Goal: Complete application form

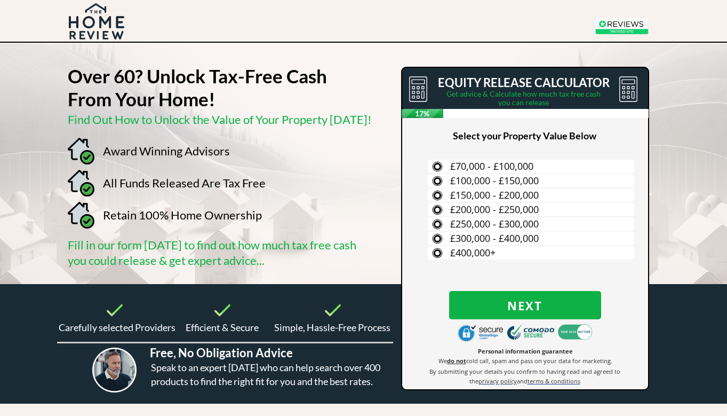
click at [496, 242] on span "£300,000 - £400,000" at bounding box center [494, 238] width 89 height 13
click at [0, 0] on input "£300,000 - £400,000" at bounding box center [0, 0] width 0 height 0
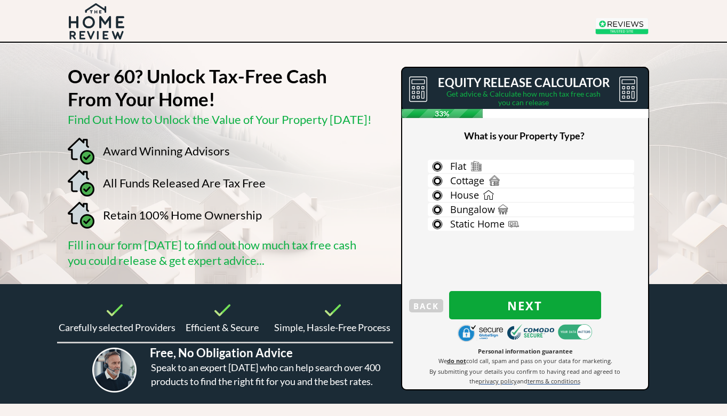
click at [526, 305] on span "Next" at bounding box center [525, 305] width 152 height 14
click at [517, 305] on span "Next" at bounding box center [525, 305] width 152 height 14
click at [434, 193] on label "House" at bounding box center [531, 194] width 207 height 13
click at [0, 0] on input "House" at bounding box center [0, 0] width 0 height 0
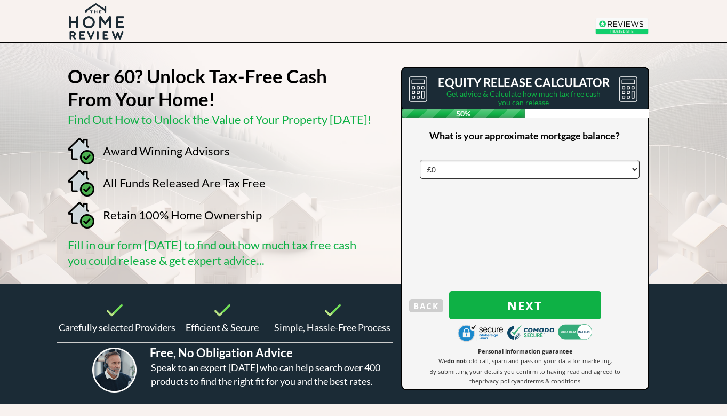
click at [633, 169] on select "£0 £5,000 £10,000 £15,000 £20,000 £25,000 £30,000 £35,000 £40,000 £45,000 £50,0…" at bounding box center [530, 169] width 220 height 19
